Goal: Transaction & Acquisition: Purchase product/service

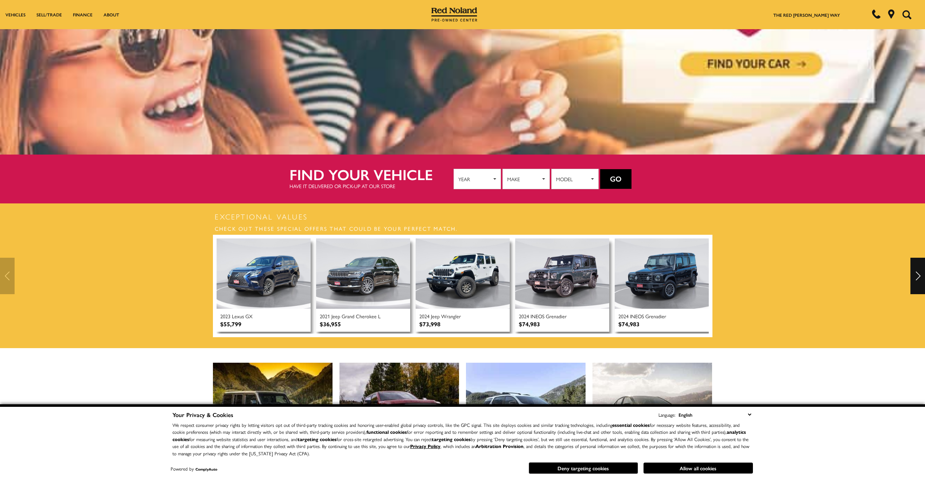
scroll to position [146, 0]
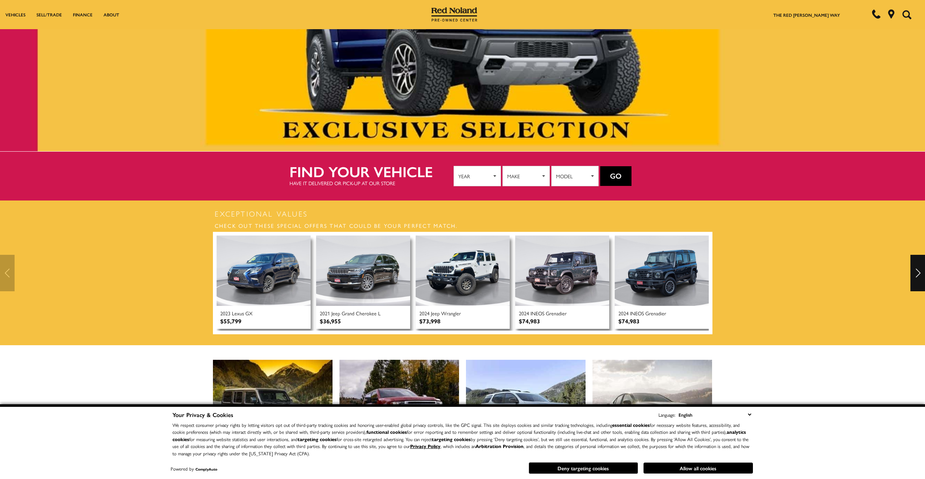
click at [750, 414] on select "English Spanish / Español English / [GEOGRAPHIC_DATA] Korean / 한국어 Vietnamese /…" at bounding box center [715, 415] width 76 height 8
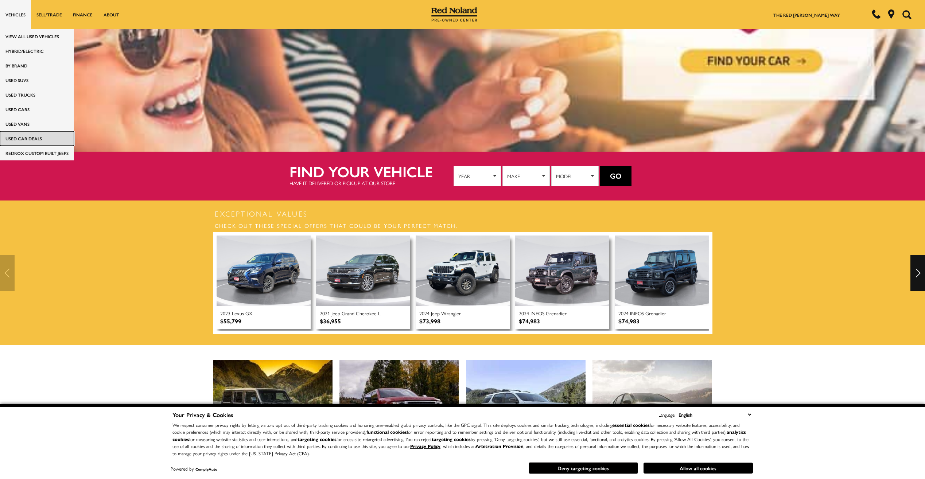
click at [39, 134] on link "Used Car Deals" at bounding box center [37, 138] width 74 height 15
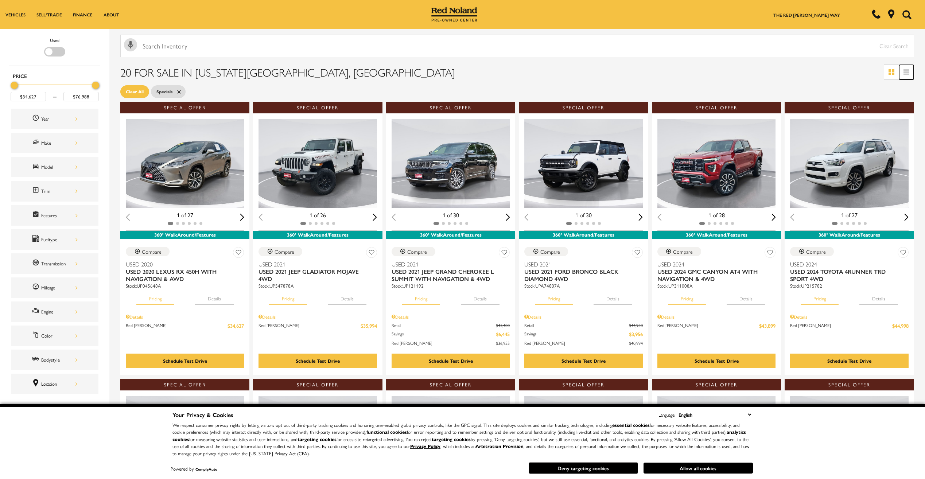
click at [910, 69] on icon at bounding box center [907, 69] width 6 height 1
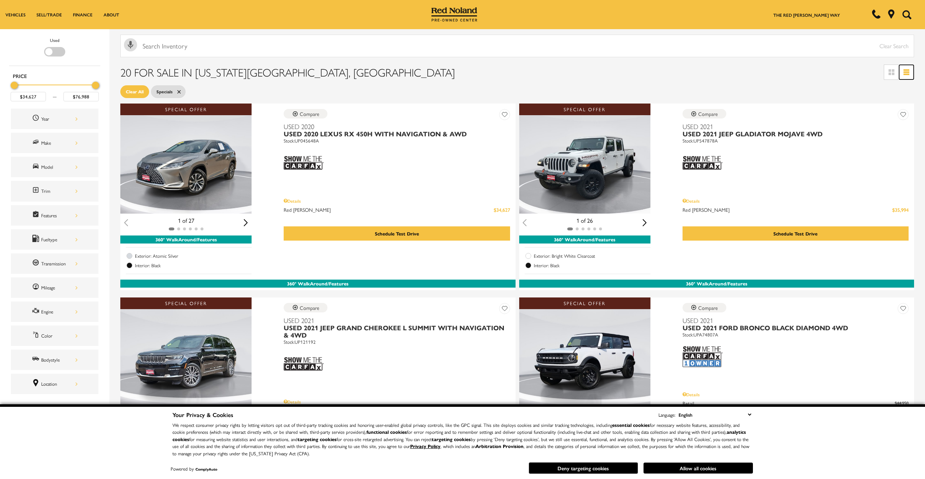
click at [910, 74] on icon at bounding box center [907, 74] width 6 height 1
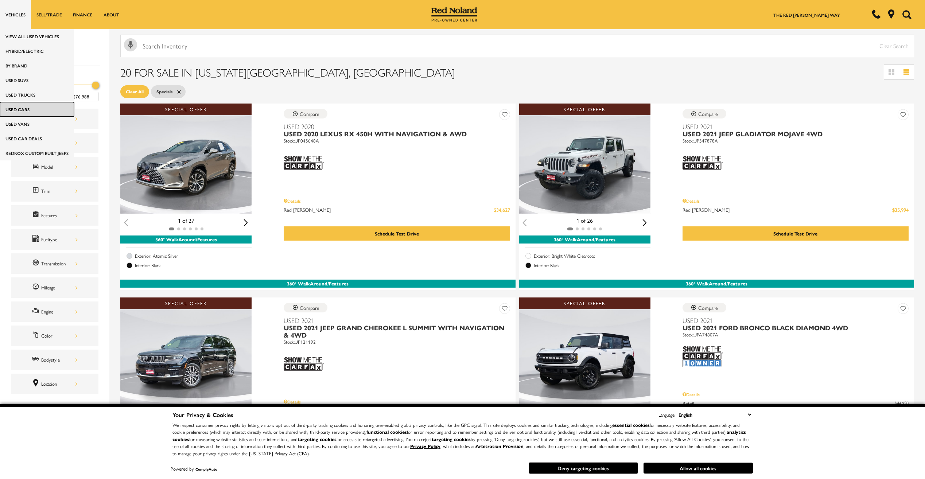
click at [14, 115] on link "Used Cars" at bounding box center [37, 109] width 74 height 15
